Goal: Task Accomplishment & Management: Manage account settings

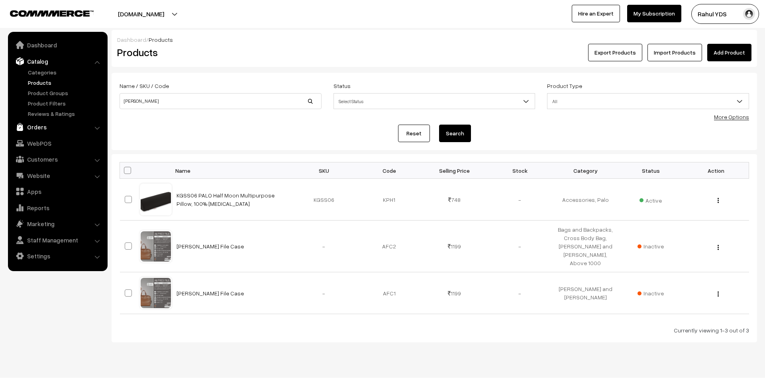
click at [50, 127] on link "Orders" at bounding box center [57, 127] width 95 height 14
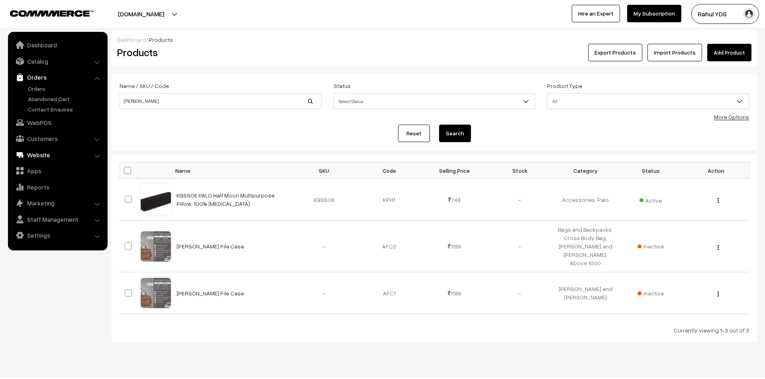
click at [45, 158] on link "Website" at bounding box center [57, 155] width 95 height 14
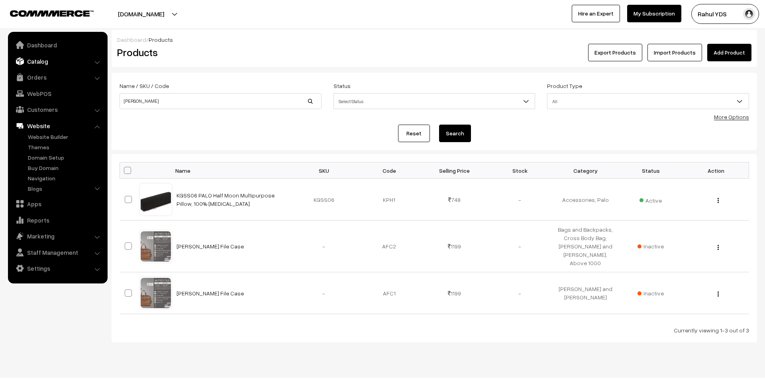
click at [48, 58] on link "Catalog" at bounding box center [57, 61] width 95 height 14
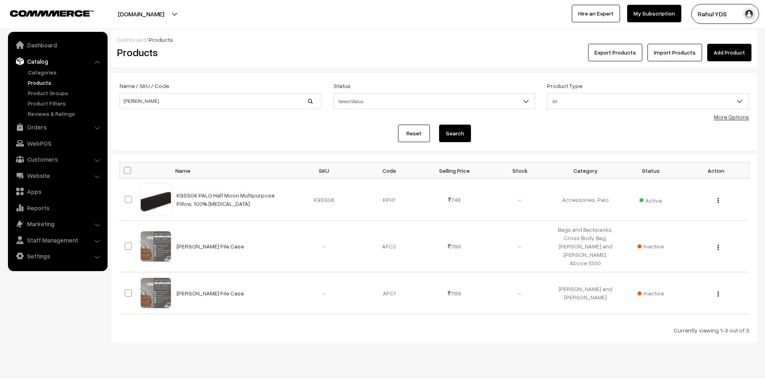
click at [41, 82] on link "Products" at bounding box center [65, 83] width 79 height 8
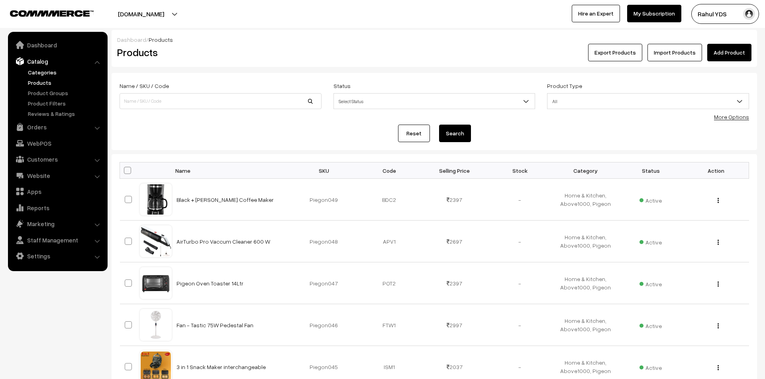
click at [37, 68] on link "Categories" at bounding box center [65, 72] width 79 height 8
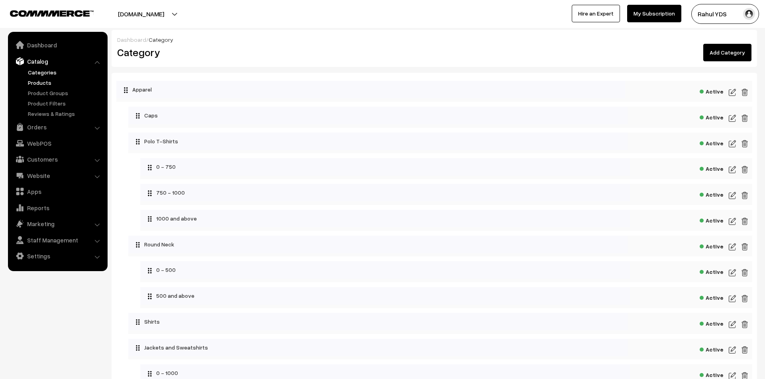
click at [33, 79] on link "Products" at bounding box center [65, 83] width 79 height 8
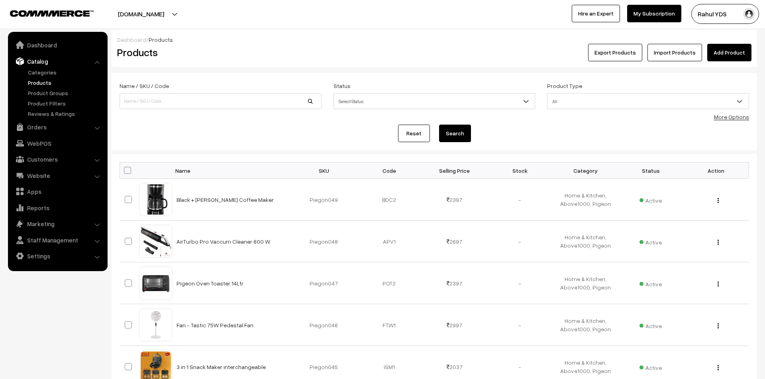
click at [738, 123] on form "Name / SKU / Code Status Select Status Active Inactive Select Status Product Ty…" at bounding box center [435, 111] width 646 height 77
click at [745, 117] on link "More Options" at bounding box center [731, 117] width 35 height 7
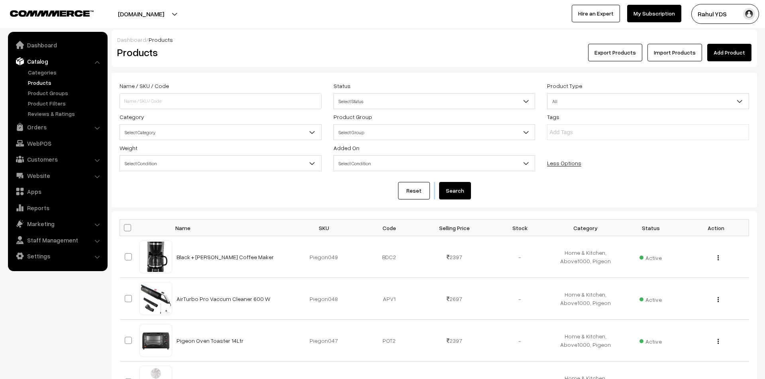
click at [195, 132] on span "Select Category" at bounding box center [220, 133] width 201 height 14
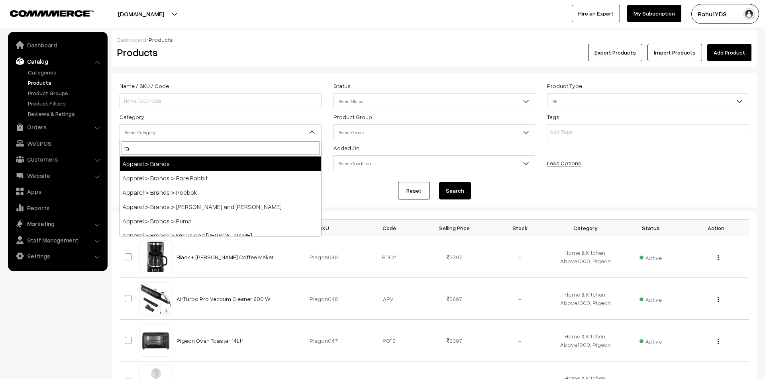
type input "rar"
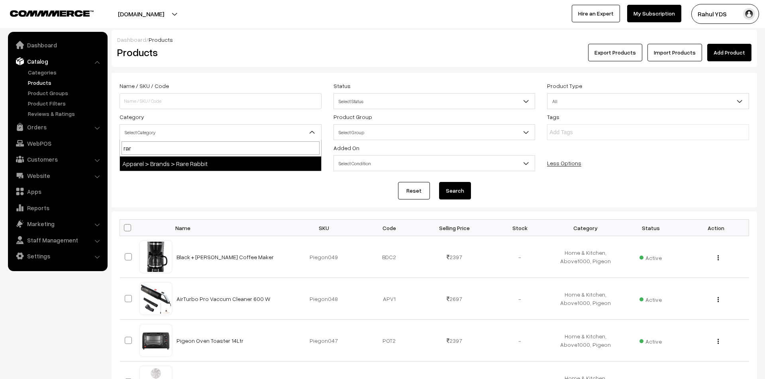
select select "48"
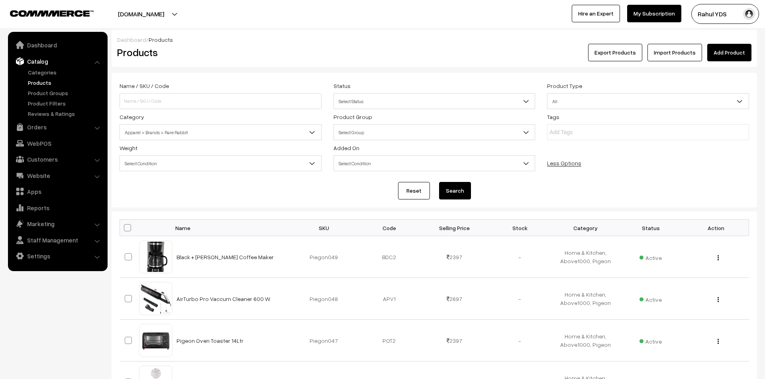
click at [457, 193] on button "Search" at bounding box center [455, 191] width 32 height 18
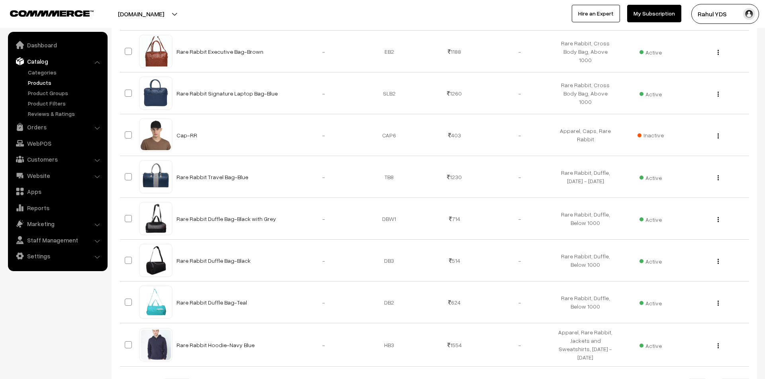
scroll to position [379, 0]
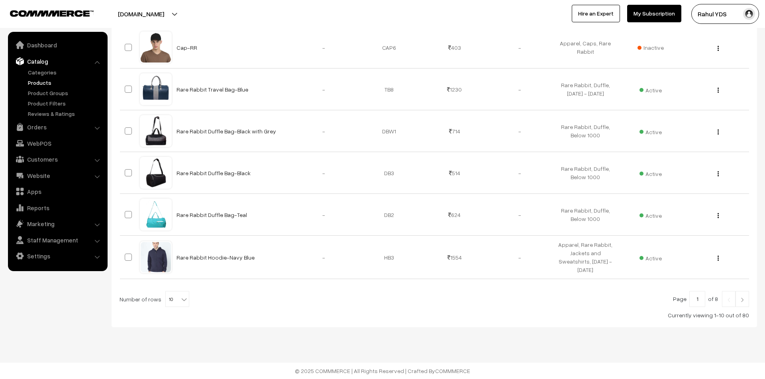
click at [172, 304] on span "10" at bounding box center [177, 300] width 23 height 16
select select "100"
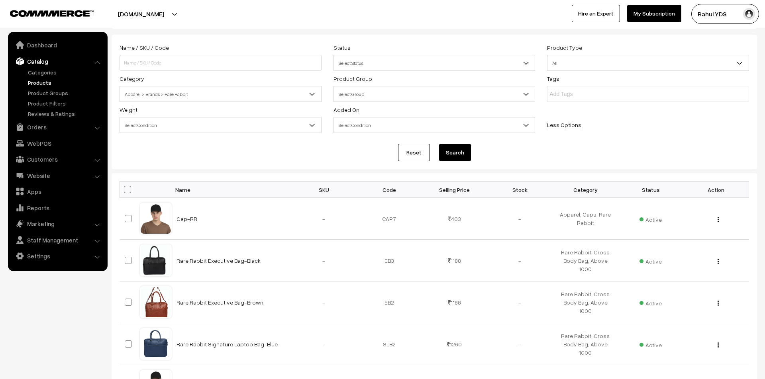
scroll to position [33, 0]
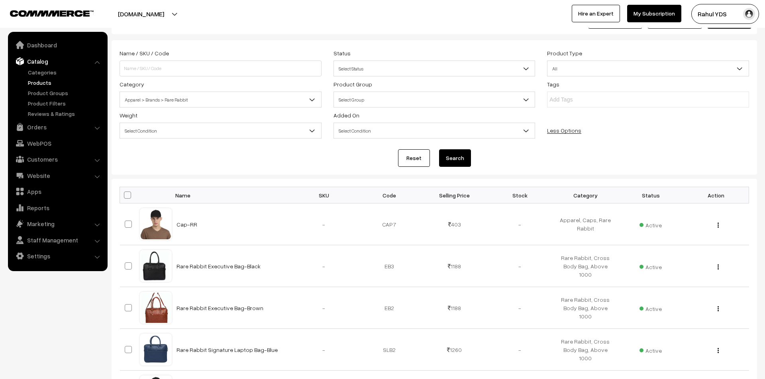
click at [126, 194] on span at bounding box center [127, 195] width 7 height 7
click at [125, 194] on input "checkbox" at bounding box center [122, 194] width 5 height 5
checkbox input "true"
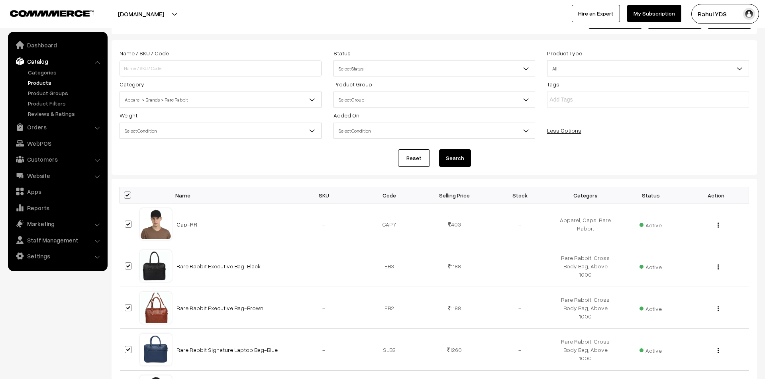
checkbox input "true"
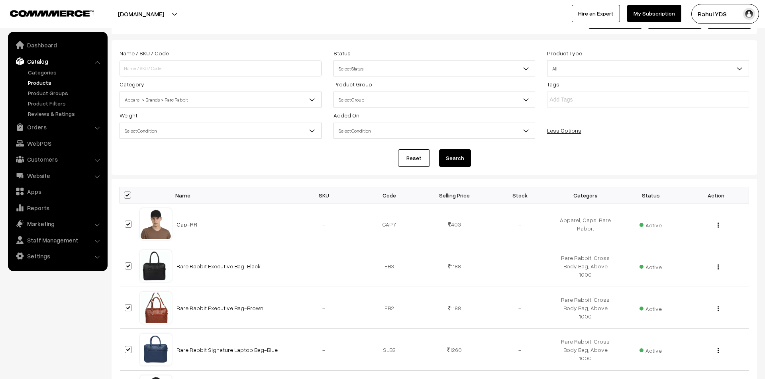
checkbox input "true"
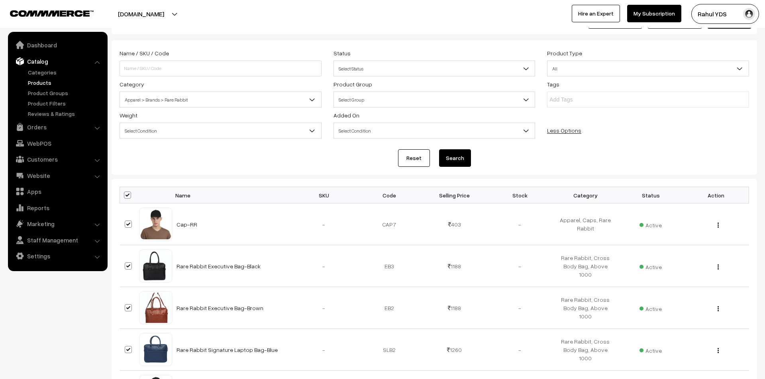
checkbox input "true"
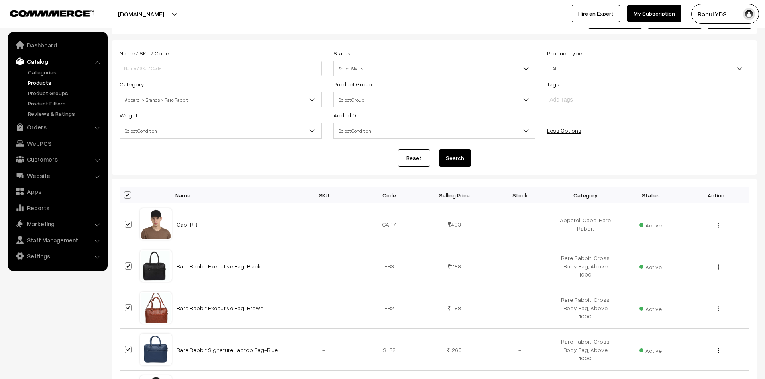
checkbox input "true"
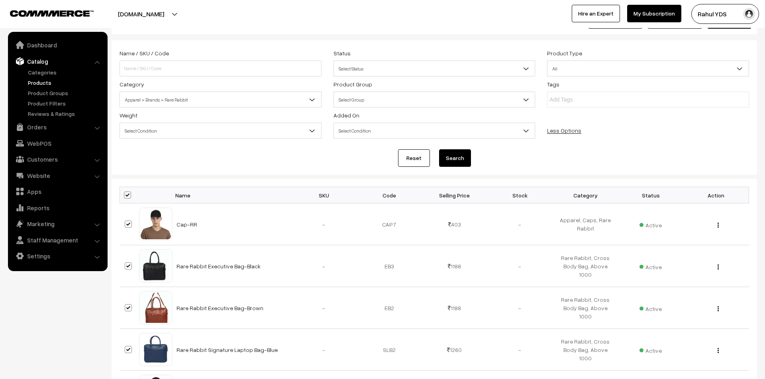
checkbox input "true"
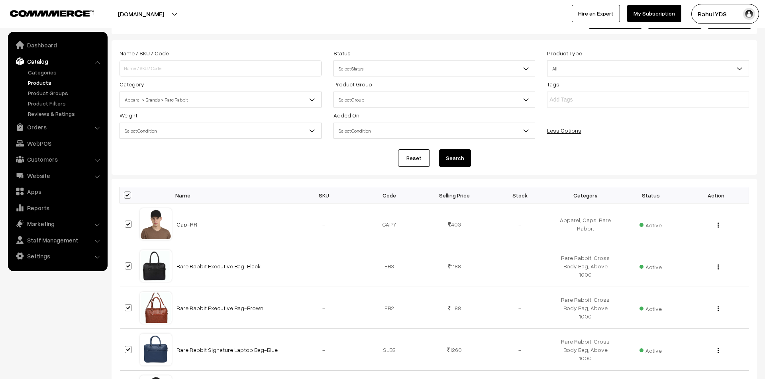
checkbox input "true"
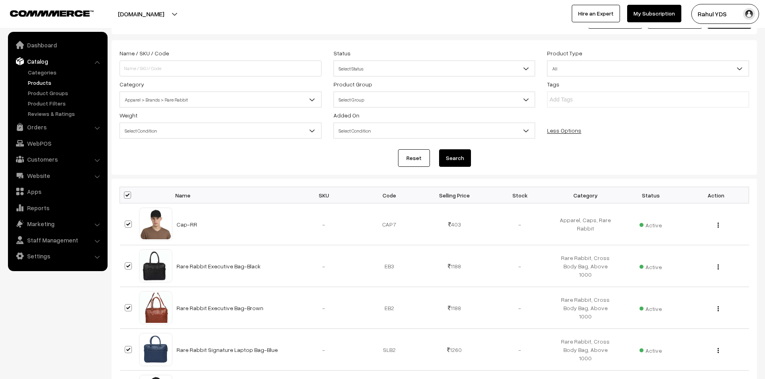
checkbox input "true"
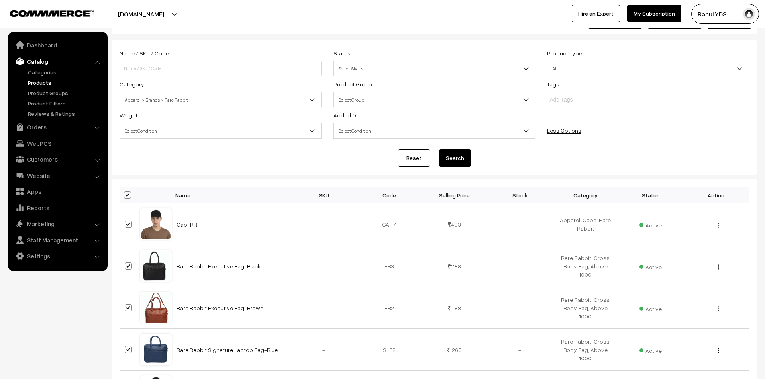
checkbox input "true"
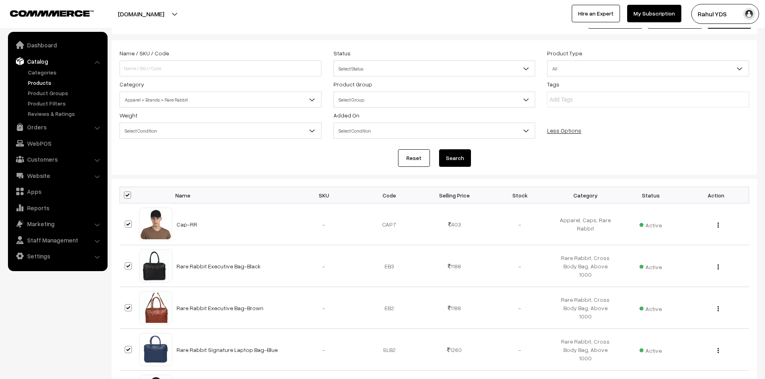
checkbox input "true"
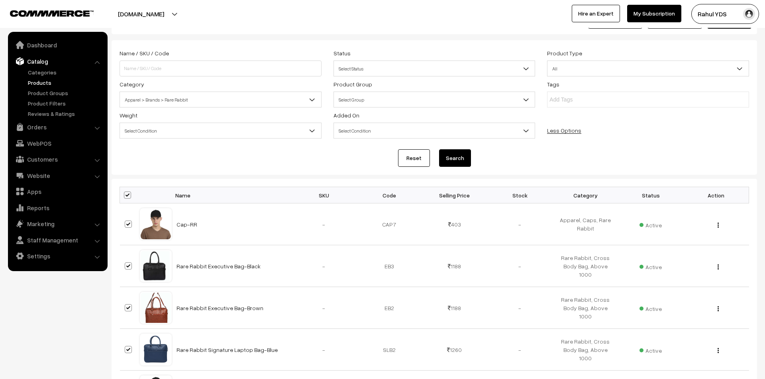
checkbox input "true"
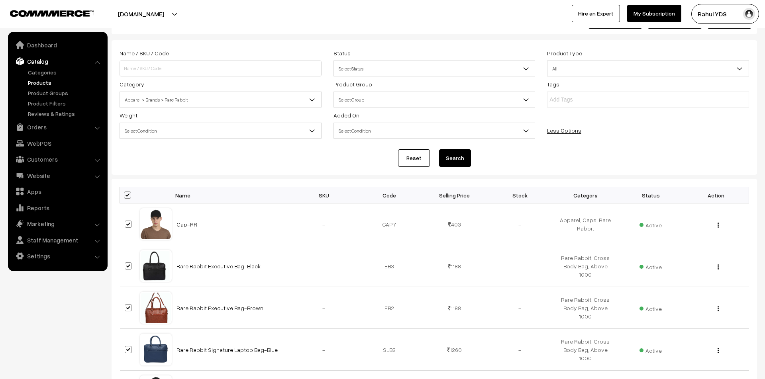
checkbox input "true"
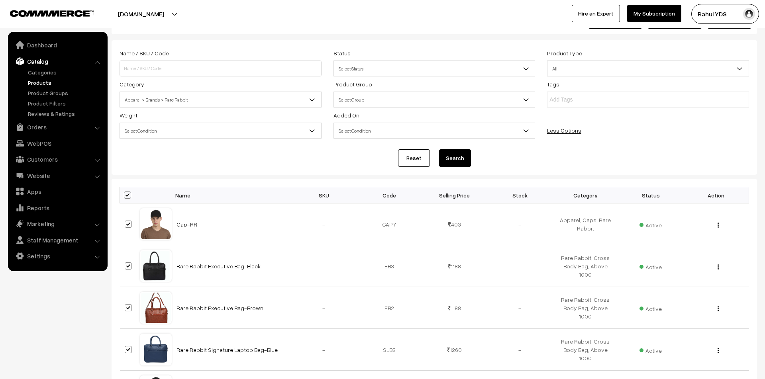
checkbox input "true"
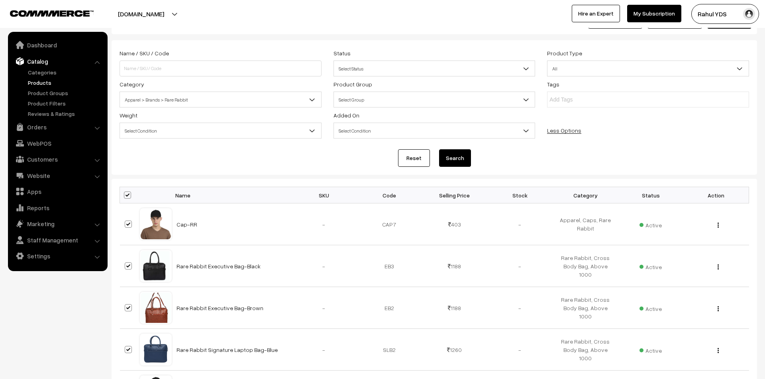
checkbox input "true"
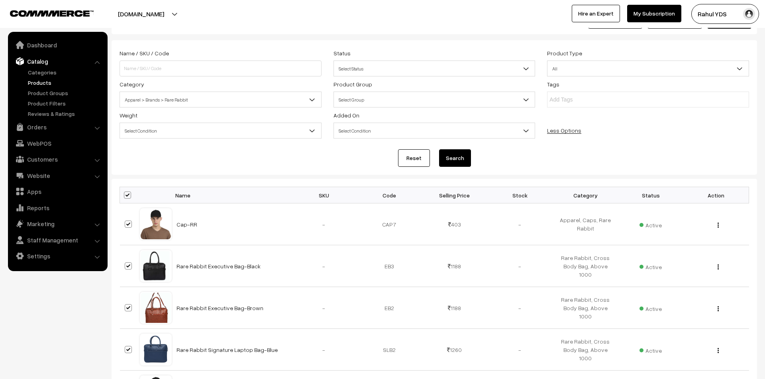
checkbox input "true"
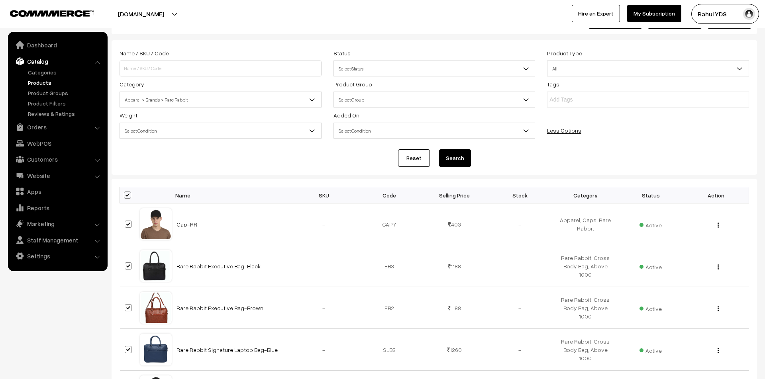
checkbox input "true"
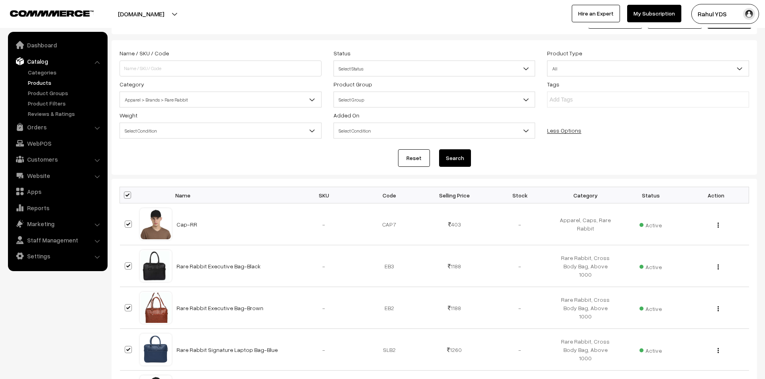
checkbox input "true"
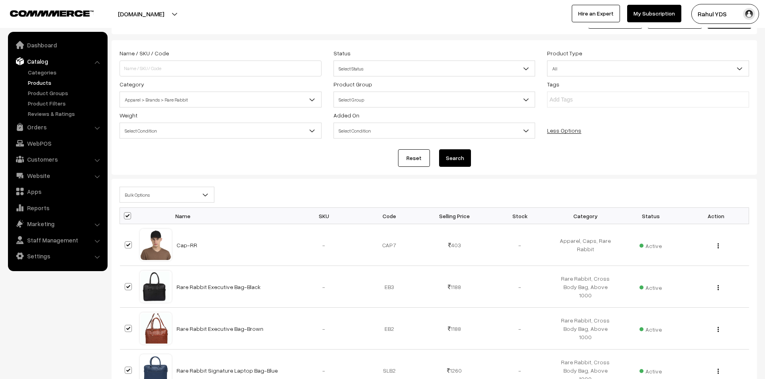
click at [159, 193] on span "Bulk Options" at bounding box center [167, 195] width 94 height 14
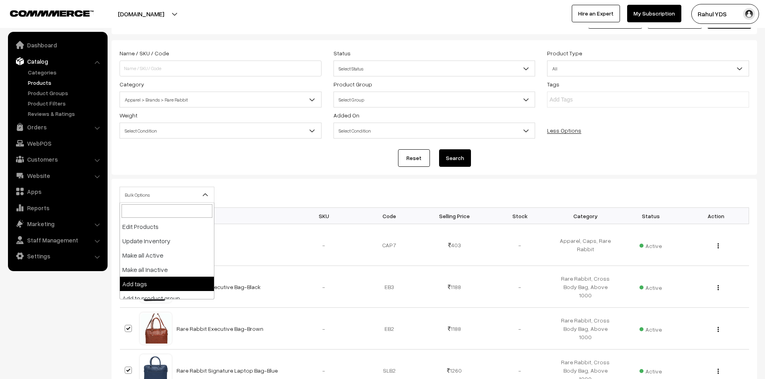
scroll to position [13, 0]
select select "inactive"
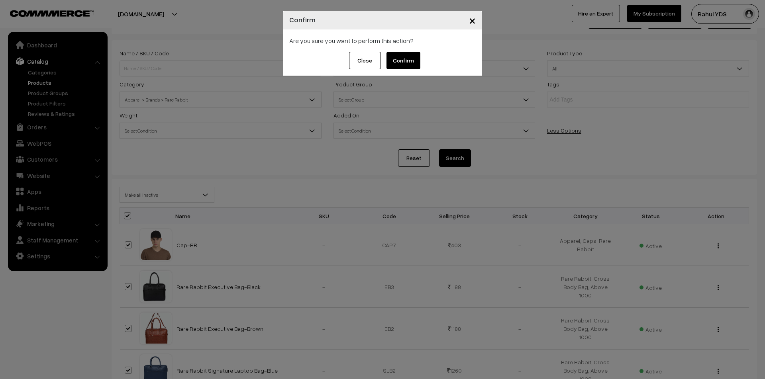
click at [406, 62] on button "Confirm" at bounding box center [404, 61] width 34 height 18
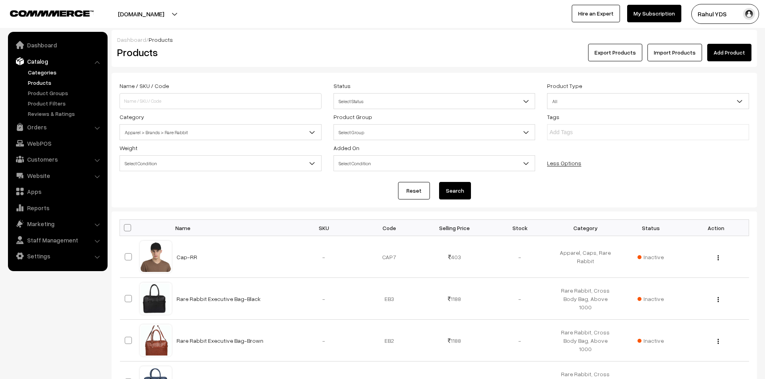
click at [45, 76] on link "Categories" at bounding box center [65, 72] width 79 height 8
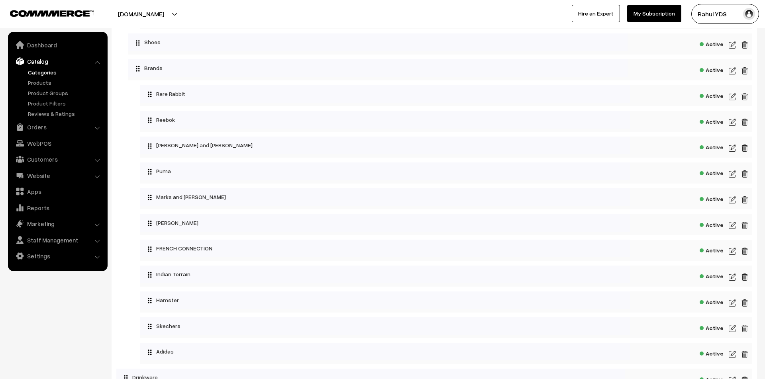
scroll to position [434, 0]
click at [717, 101] on span "Active" at bounding box center [712, 96] width 24 height 10
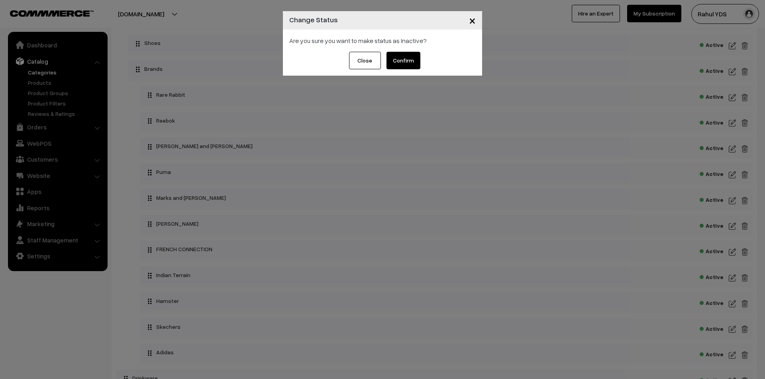
click at [405, 63] on button "Confirm" at bounding box center [404, 61] width 34 height 18
